Goal: Navigation & Orientation: Understand site structure

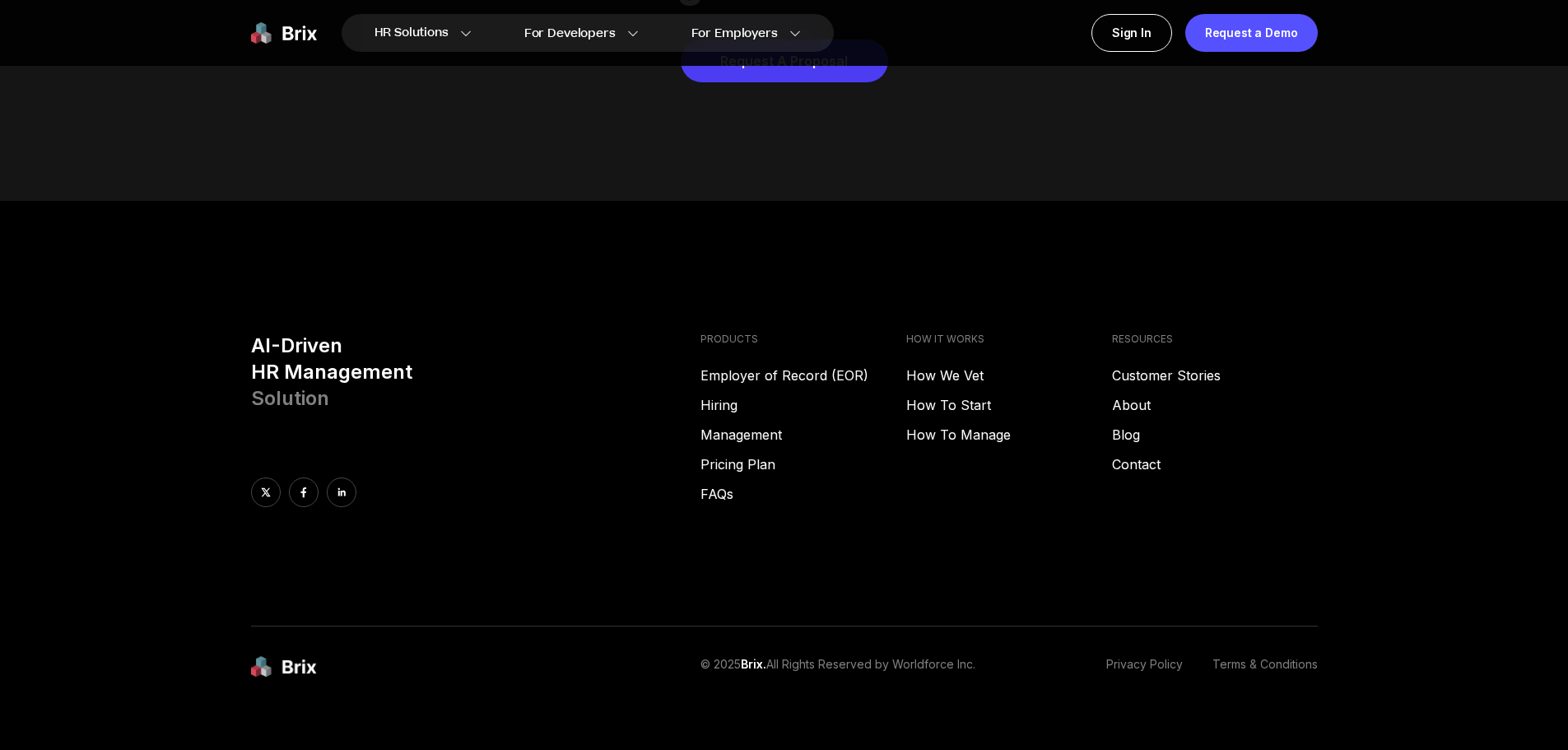
scroll to position [8413, 0]
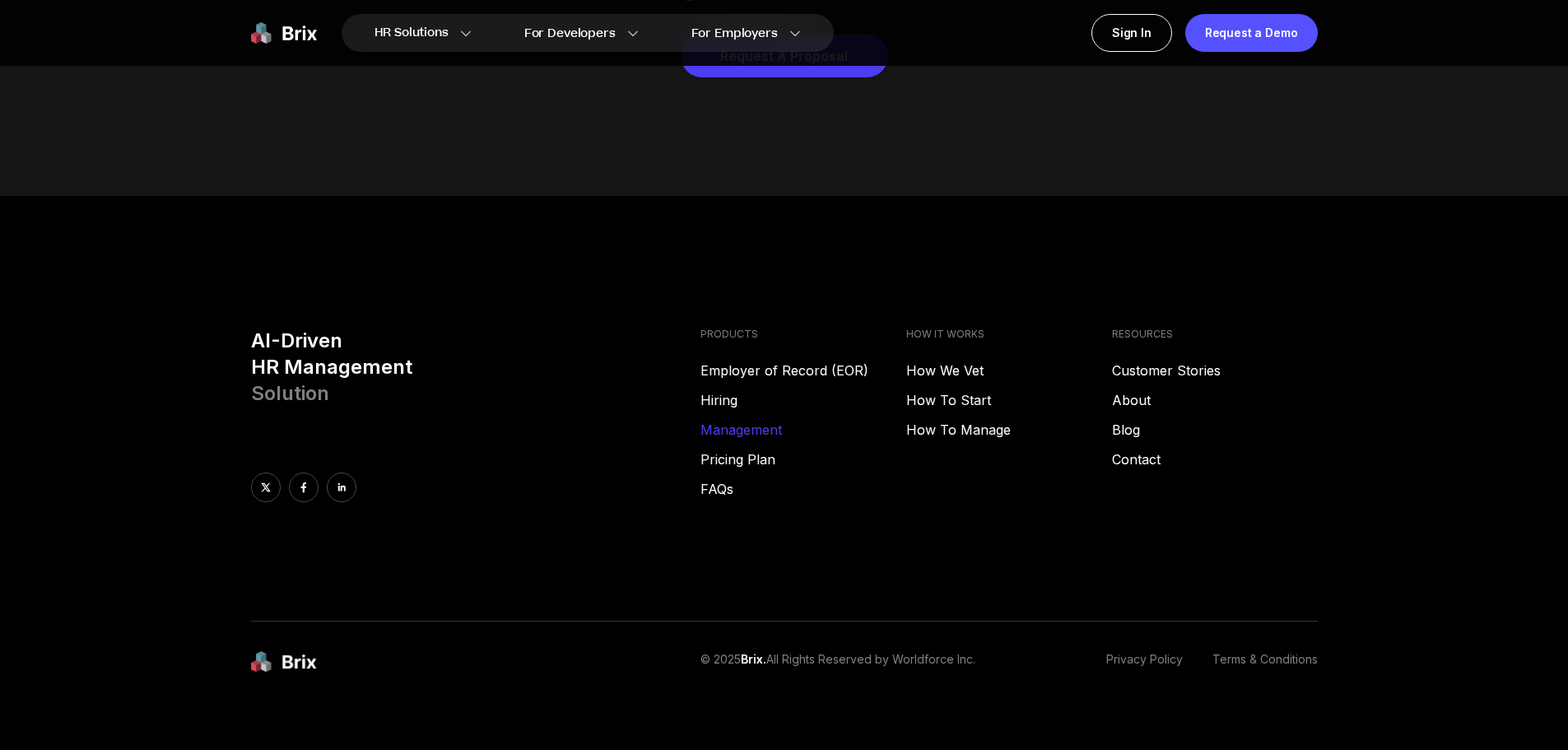
click at [742, 420] on link "Management" at bounding box center [803, 430] width 205 height 20
click at [1140, 390] on link "About" at bounding box center [1215, 399] width 205 height 20
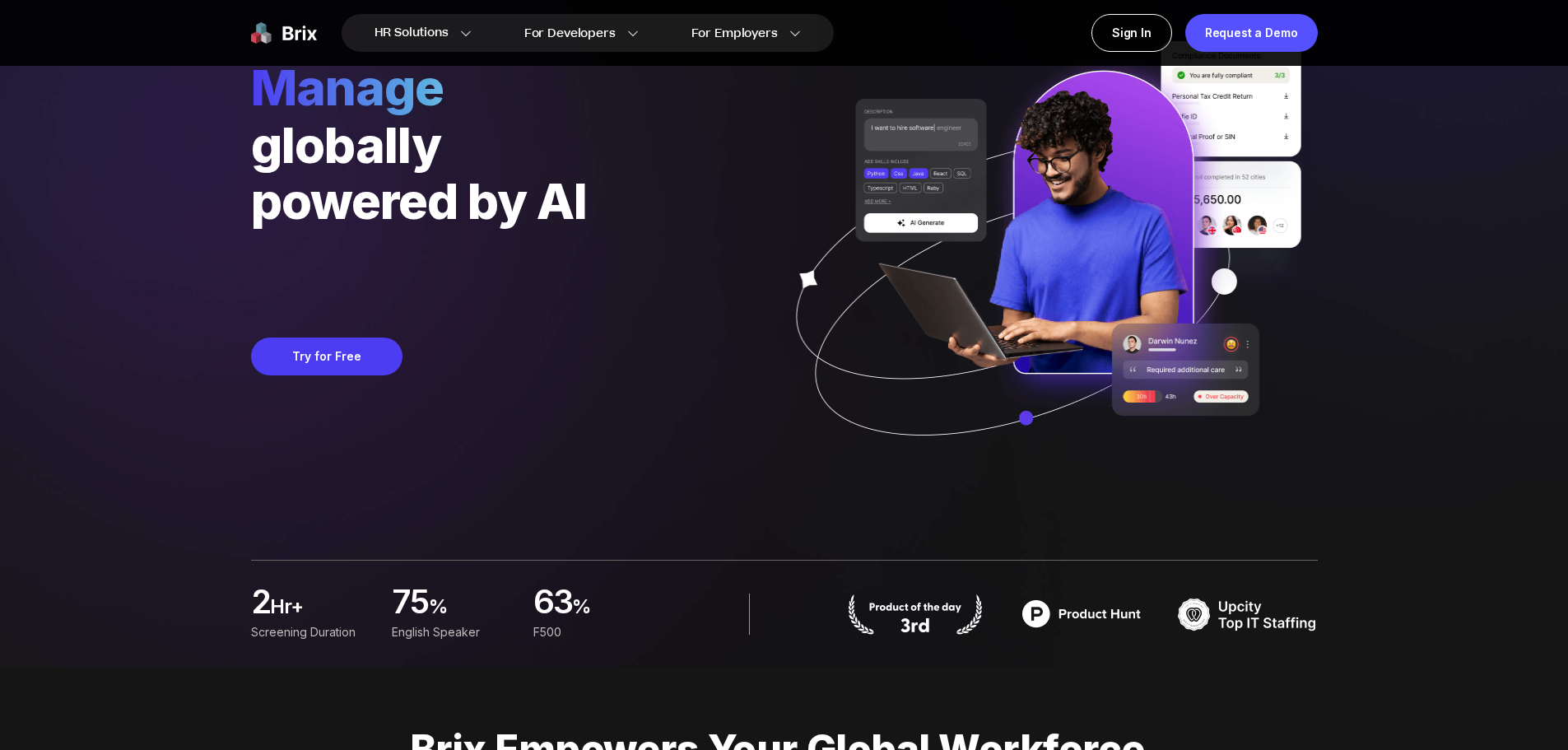
scroll to position [0, 0]
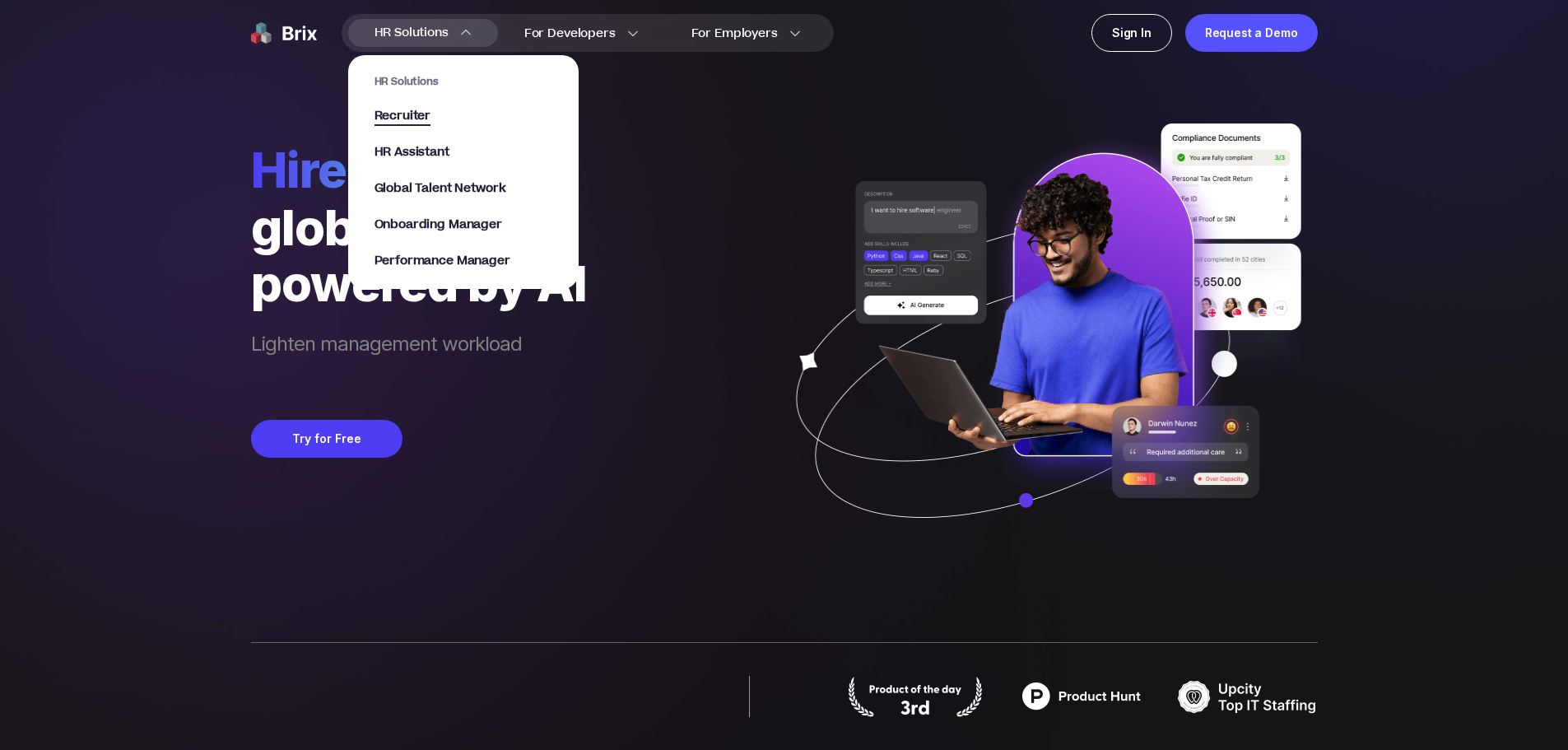
click at [412, 113] on span "Recruiter" at bounding box center [403, 117] width 57 height 19
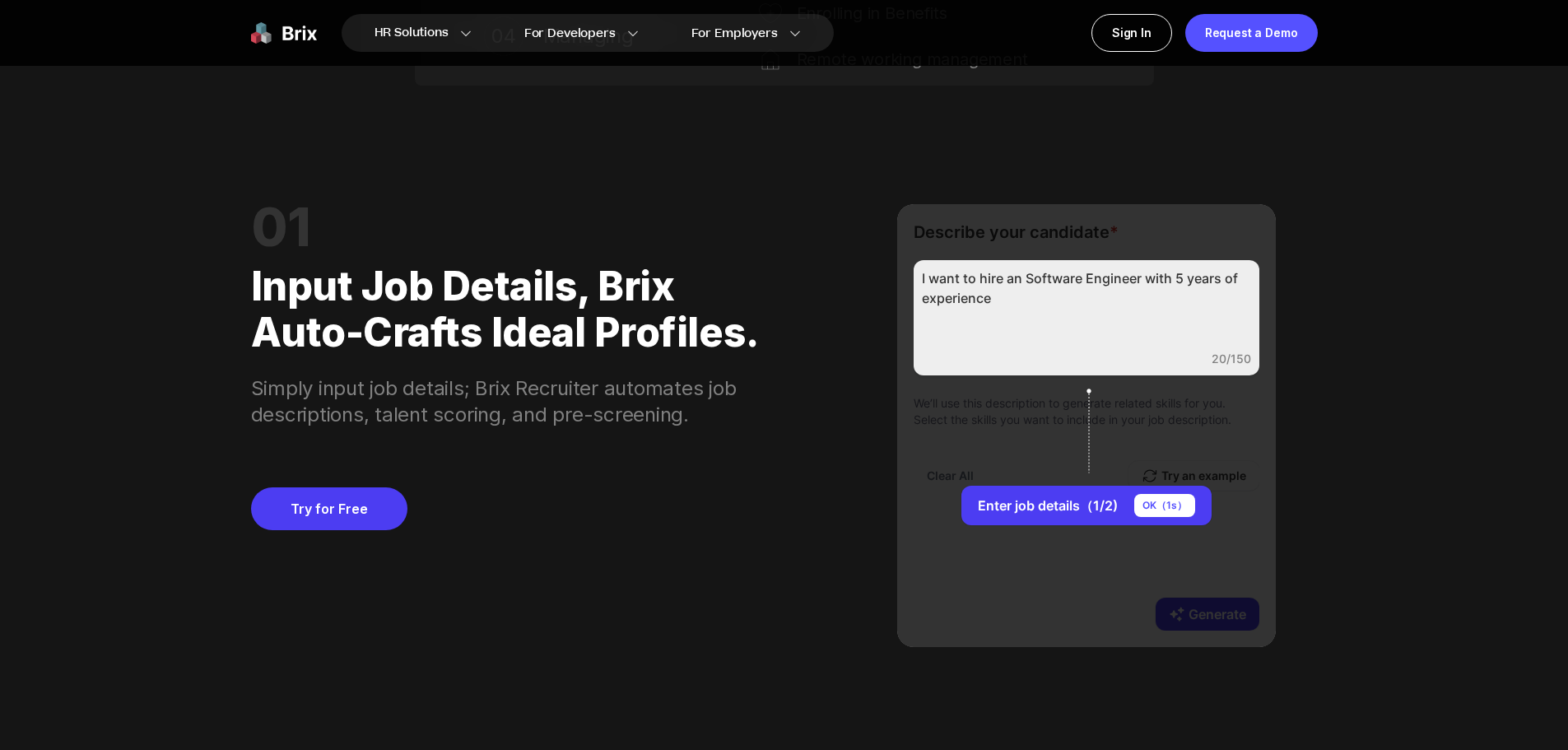
scroll to position [1235, 0]
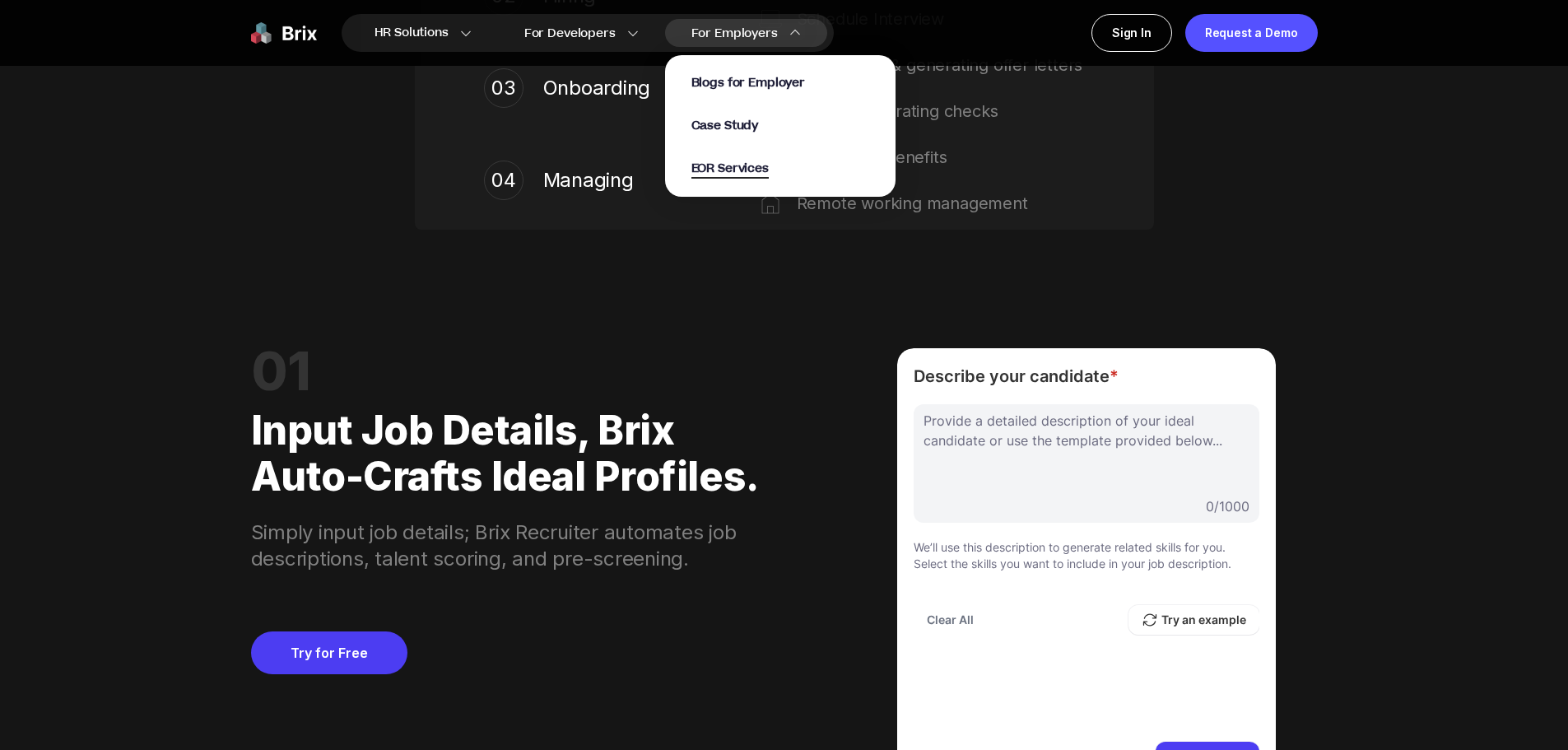
click at [747, 160] on span "EOR Services" at bounding box center [730, 170] width 77 height 19
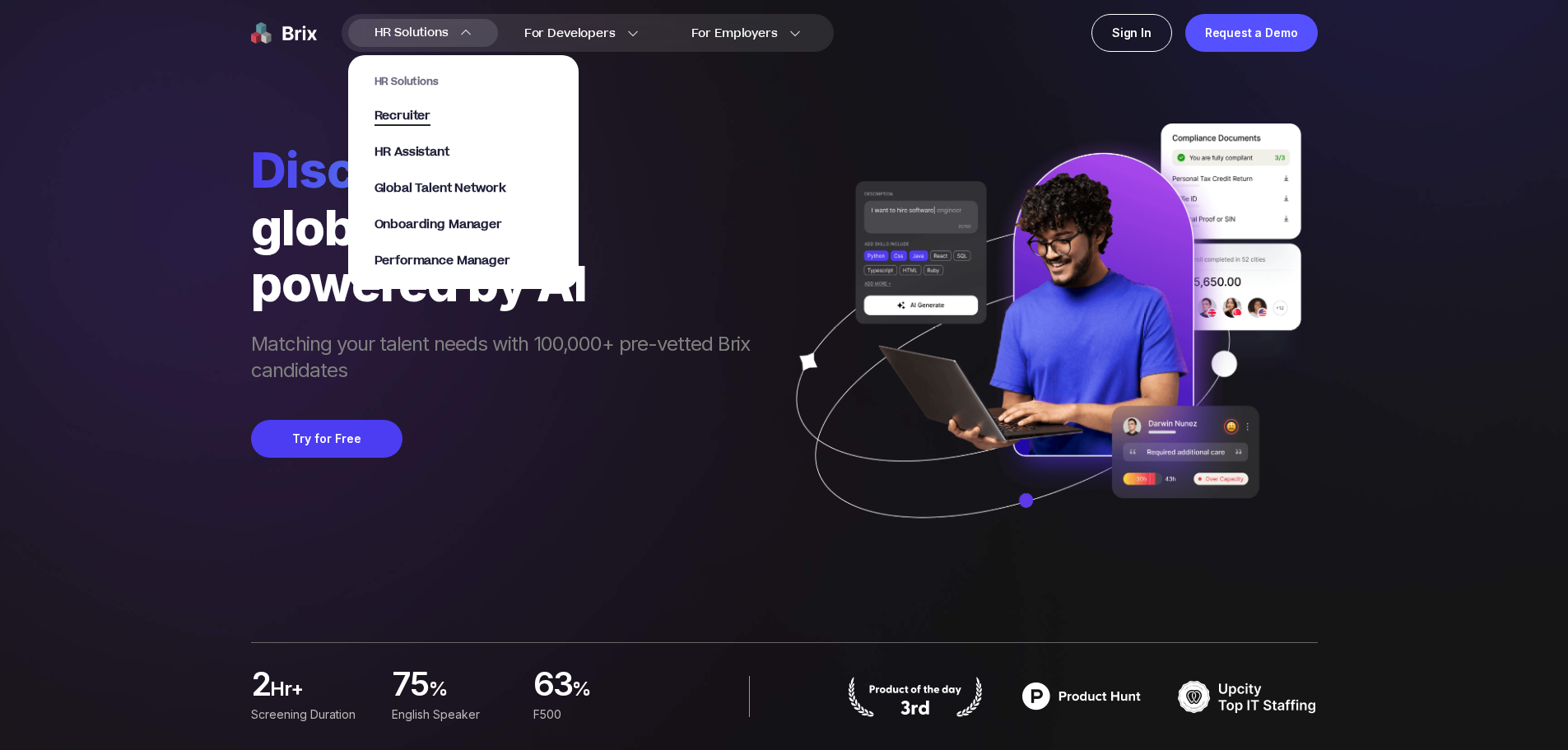
click at [416, 111] on span "Recruiter" at bounding box center [403, 117] width 57 height 19
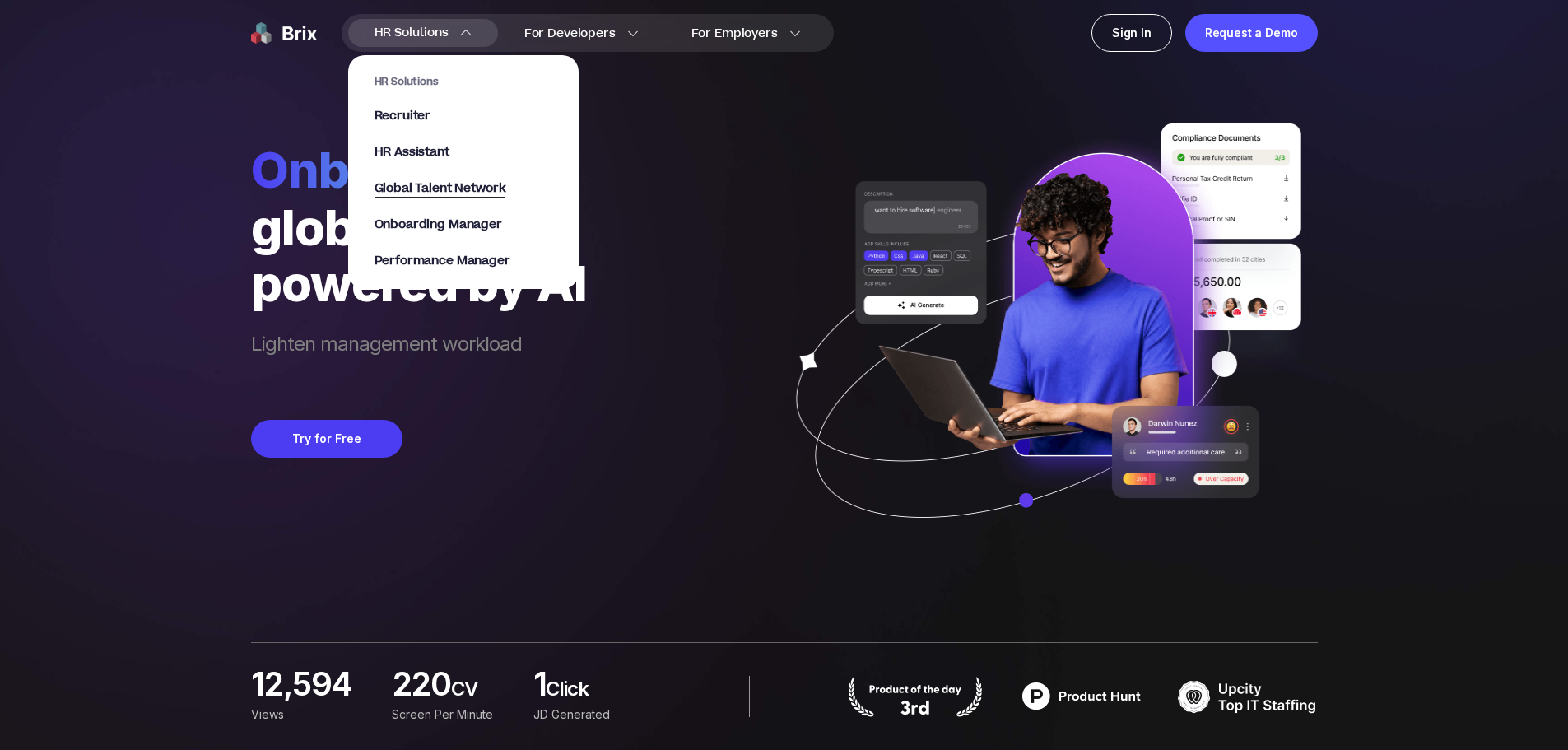
click at [445, 184] on span "Global Talent Network" at bounding box center [441, 189] width 132 height 19
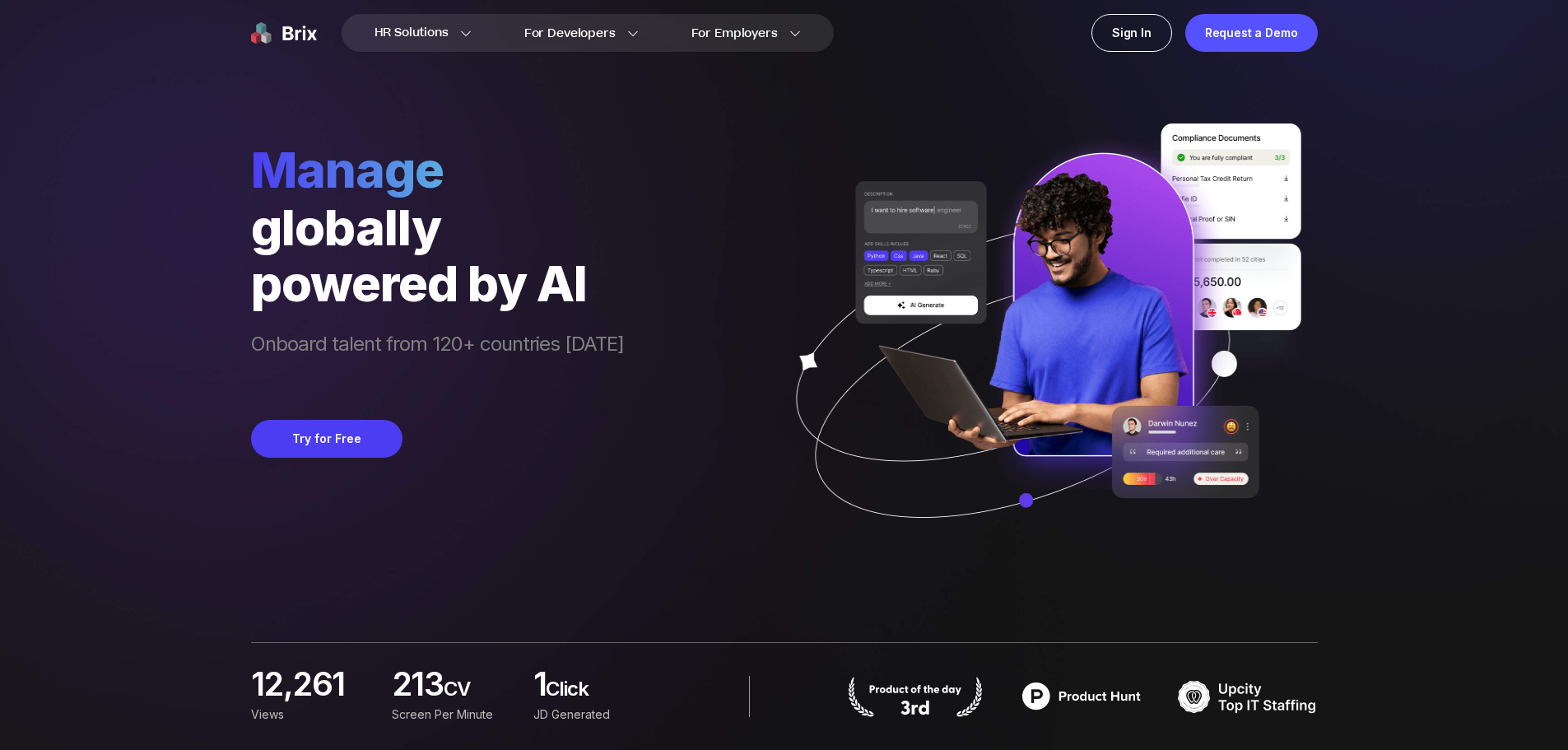
click at [300, 32] on img at bounding box center [284, 33] width 66 height 38
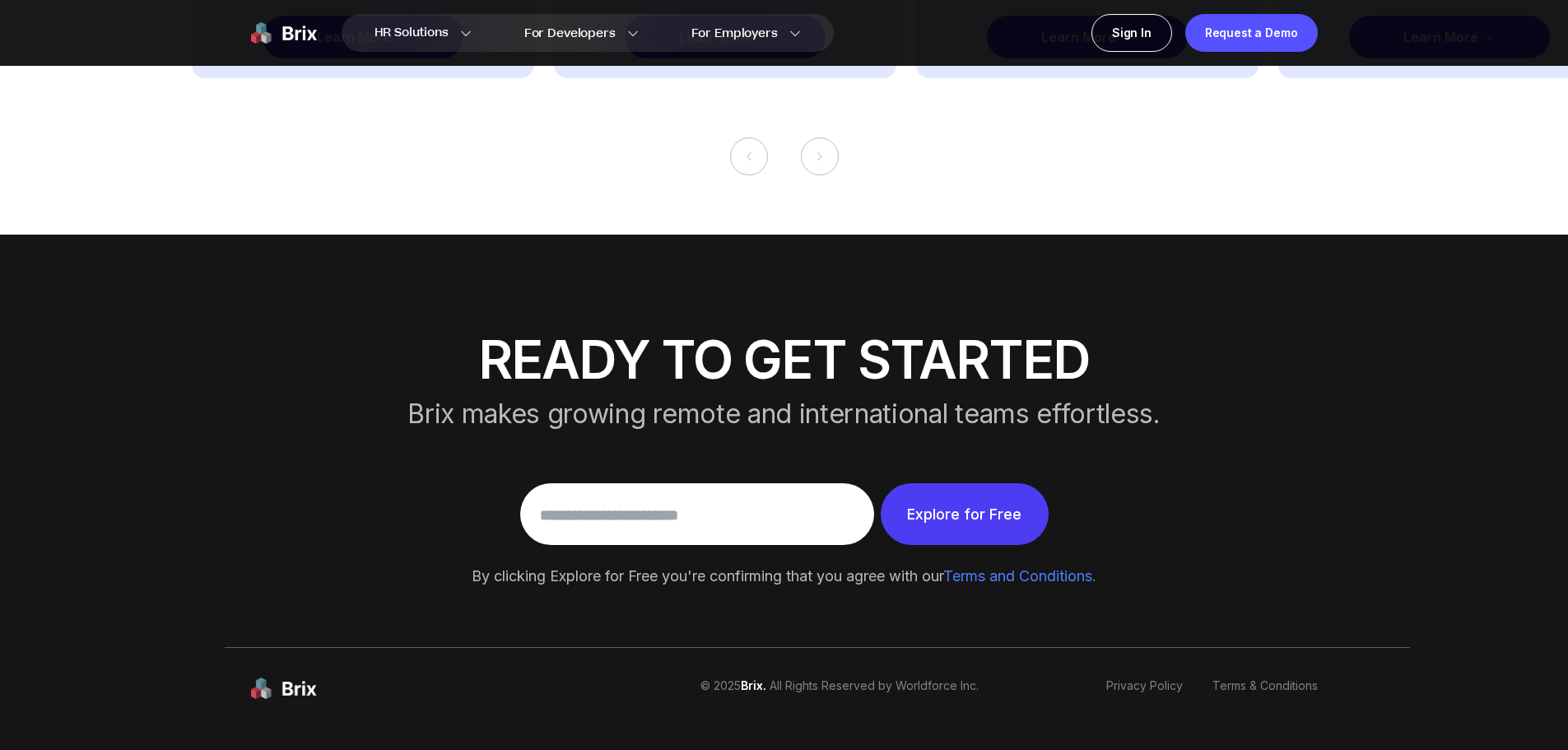
scroll to position [3099, 0]
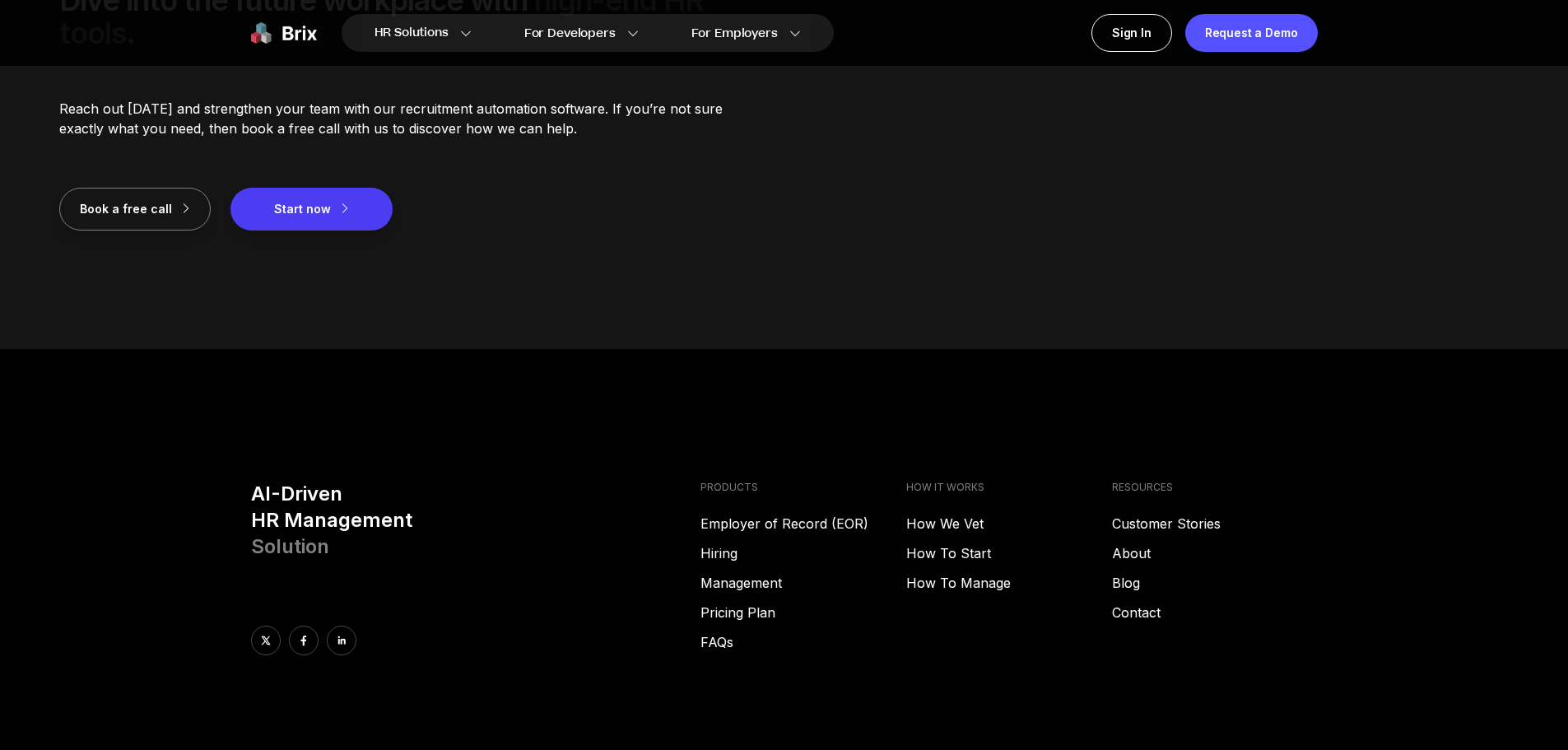
scroll to position [2413, 0]
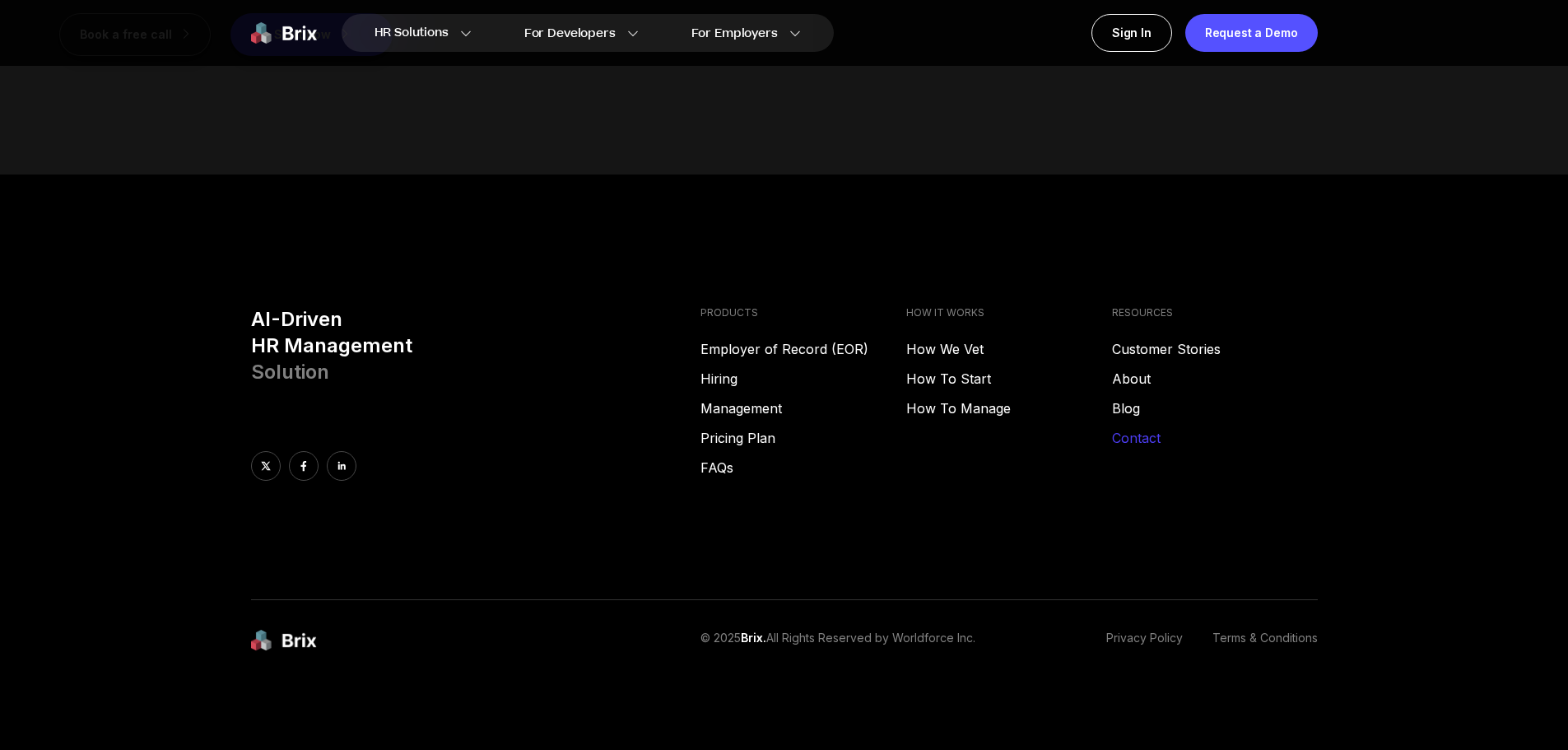
click at [1146, 432] on link "Contact" at bounding box center [1215, 437] width 205 height 20
click at [762, 404] on link "Management" at bounding box center [803, 408] width 205 height 20
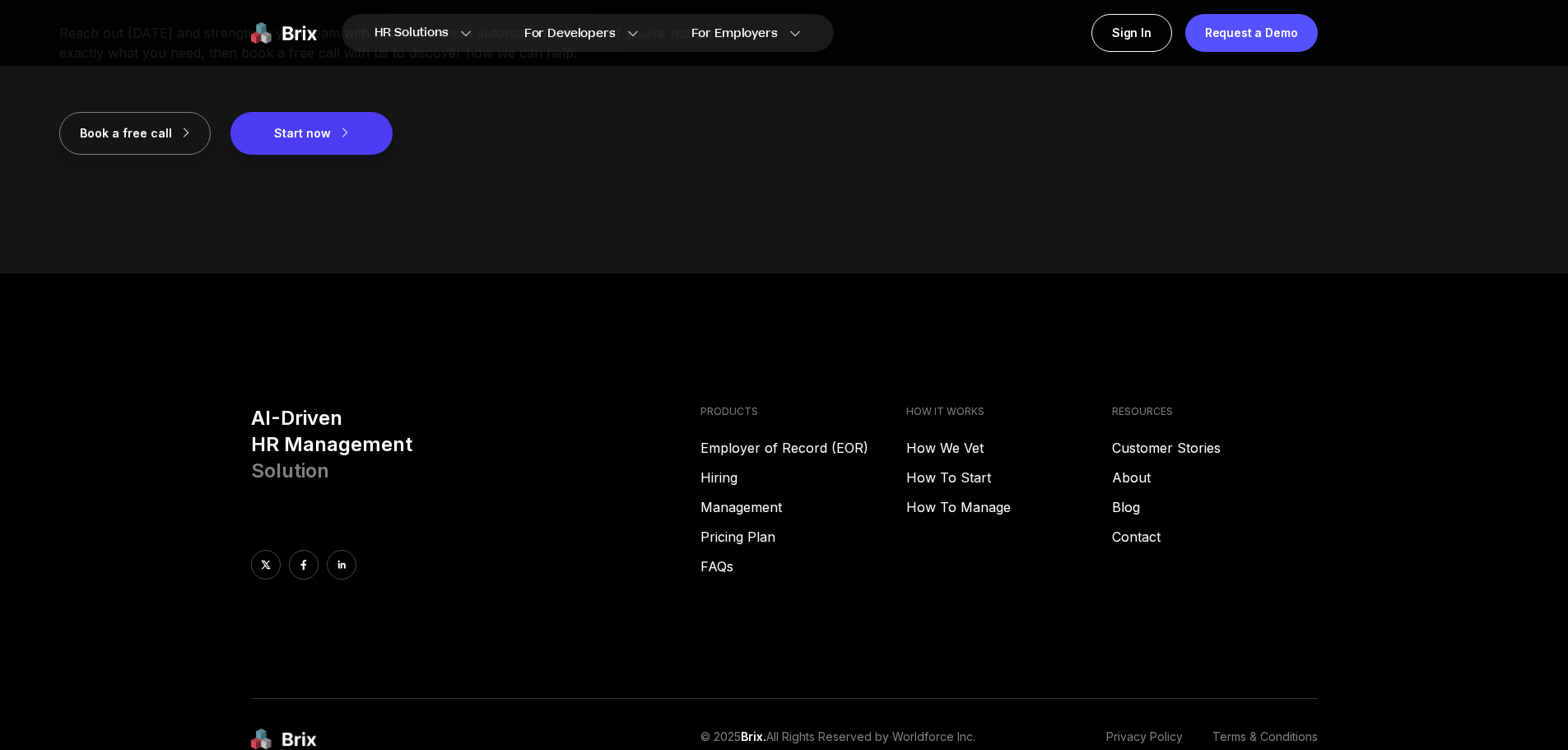
scroll to position [2413, 0]
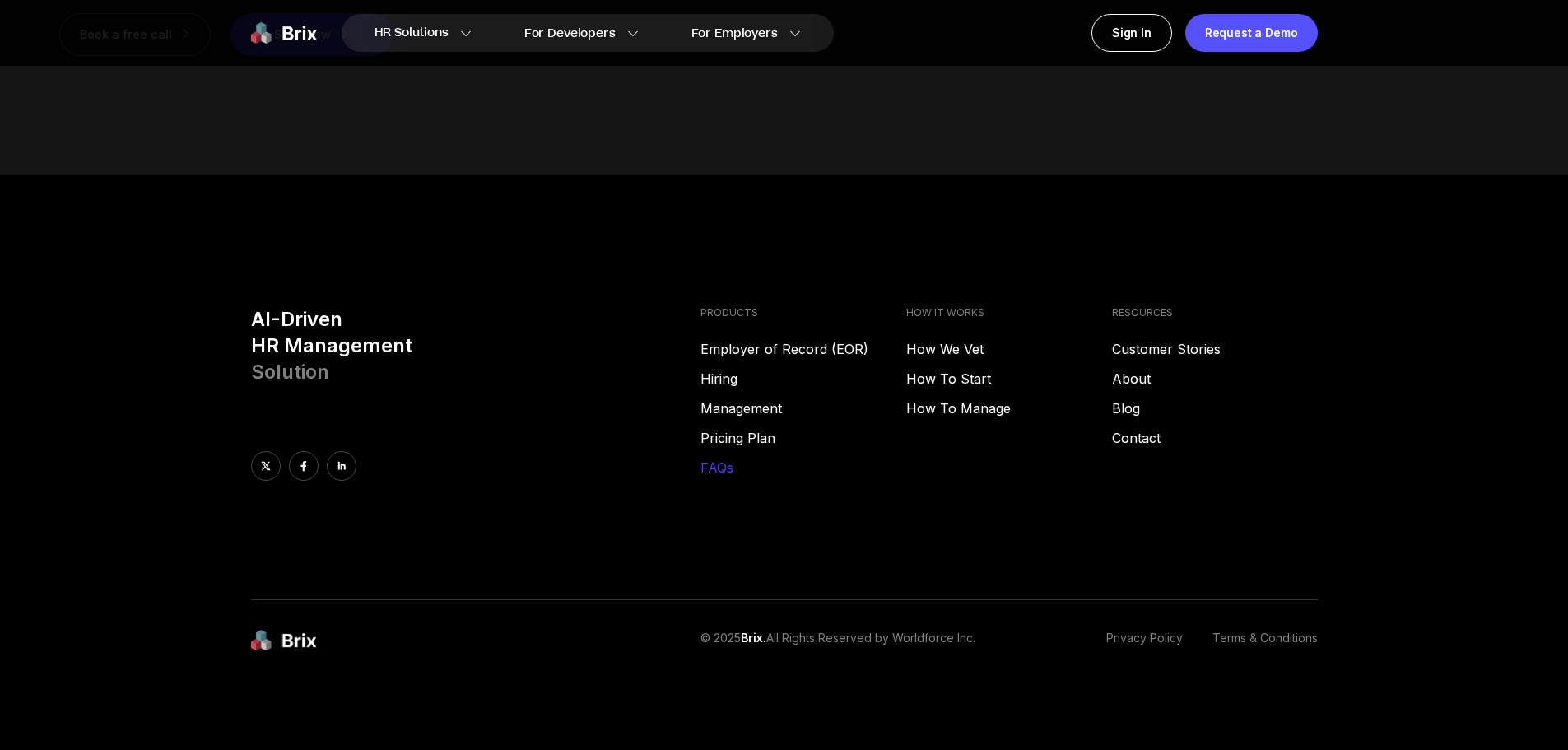
click at [728, 471] on link "FAQs" at bounding box center [803, 467] width 205 height 20
